Goal: Find specific page/section: Find specific page/section

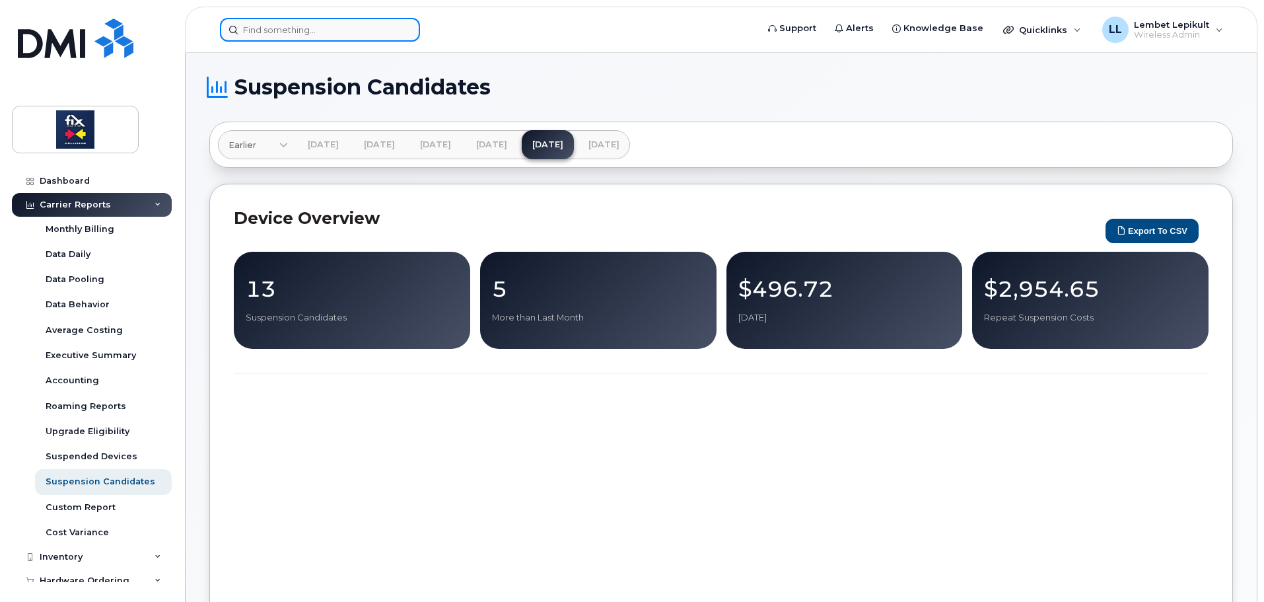
click at [290, 36] on input at bounding box center [320, 30] width 200 height 24
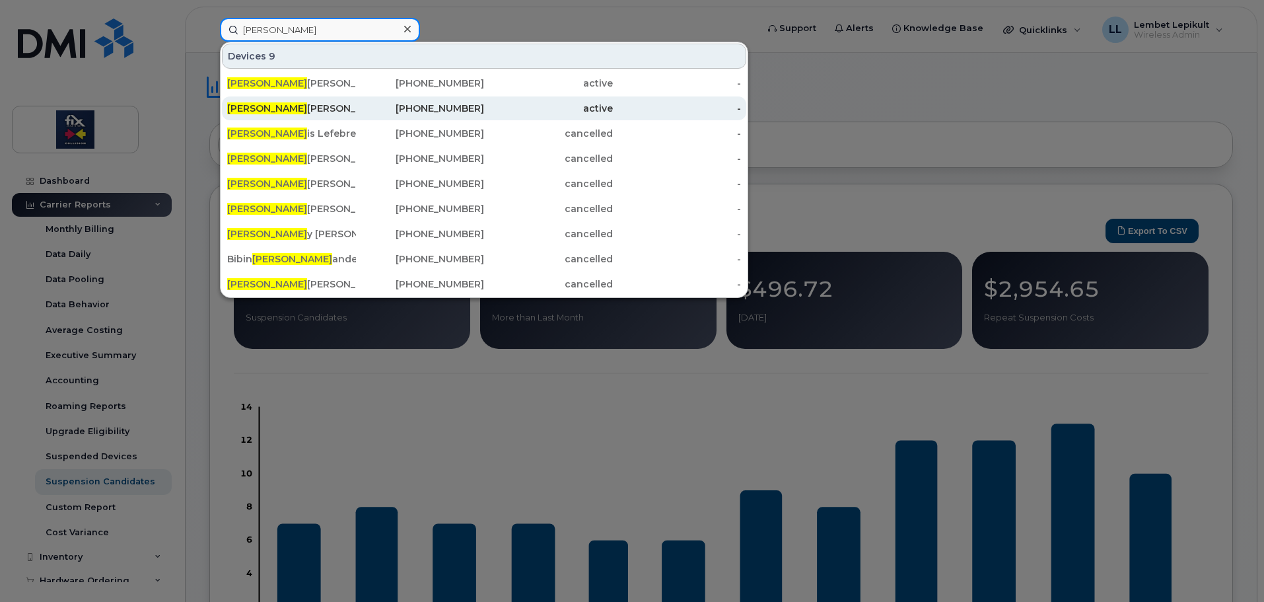
type input "[PERSON_NAME]"
click at [308, 106] on div "[PERSON_NAME]" at bounding box center [291, 108] width 129 height 13
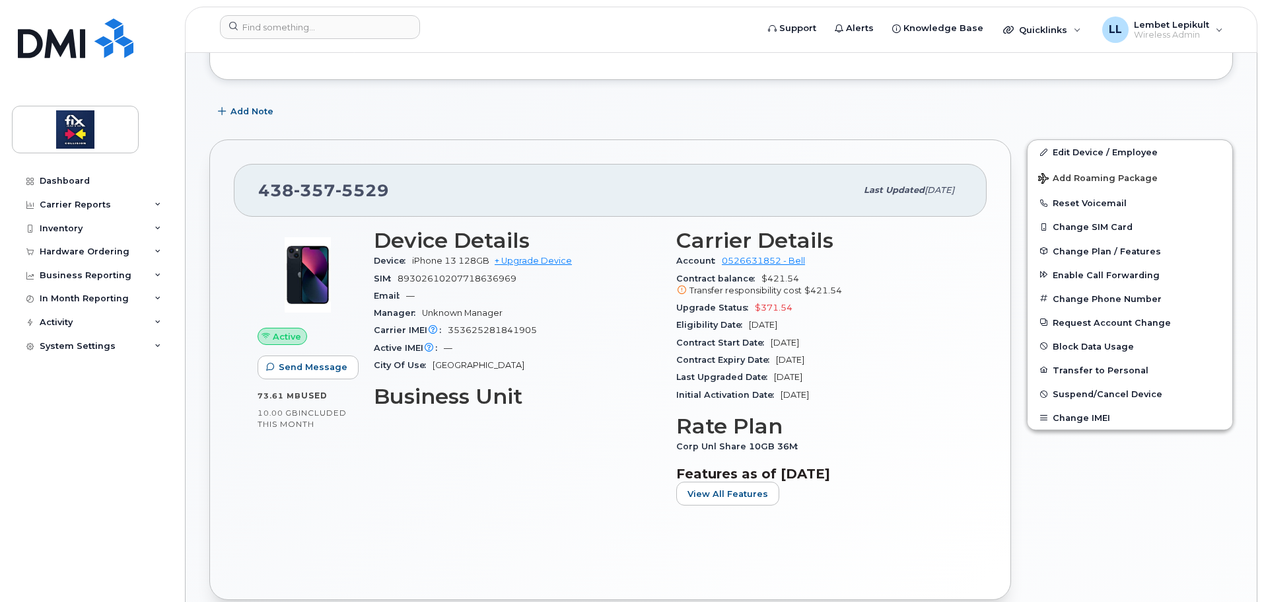
scroll to position [264, 0]
